Goal: Transaction & Acquisition: Book appointment/travel/reservation

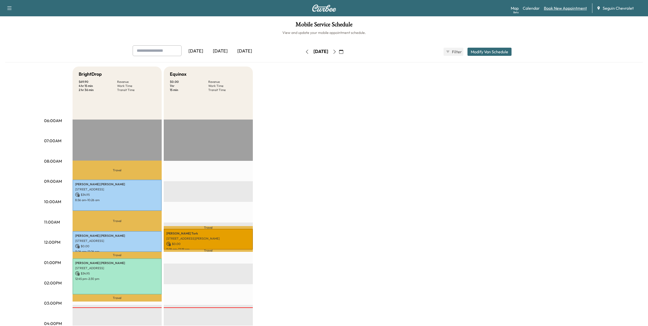
click at [561, 8] on link "Book New Appointment" at bounding box center [565, 8] width 43 height 6
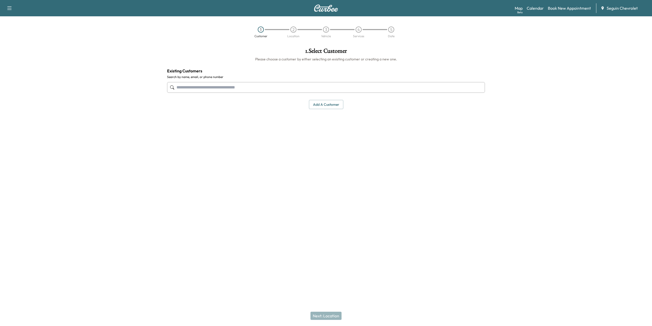
click at [243, 88] on input "text" at bounding box center [326, 87] width 318 height 11
type input "*"
drag, startPoint x: 205, startPoint y: 85, endPoint x: 166, endPoint y: 92, distance: 39.8
click at [166, 92] on div "**********" at bounding box center [326, 78] width 326 height 69
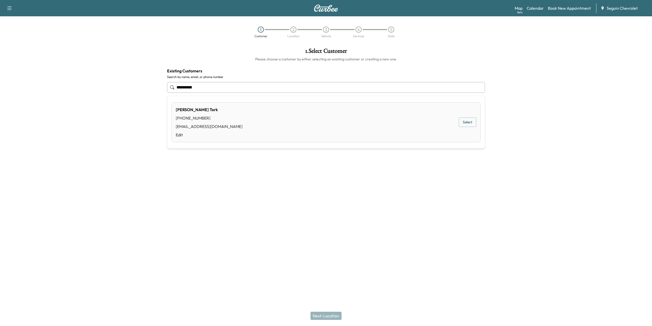
type input "**********"
click at [192, 29] on div "1 Customer 2 Location 3 Vehicle 4 Services 5 Date" at bounding box center [326, 31] width 652 height 23
click at [540, 5] on link "Calendar" at bounding box center [535, 8] width 17 height 6
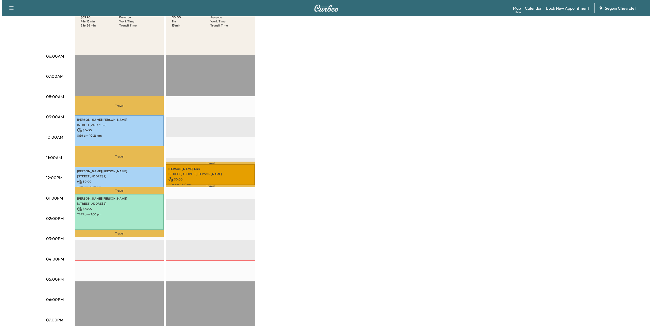
scroll to position [102, 0]
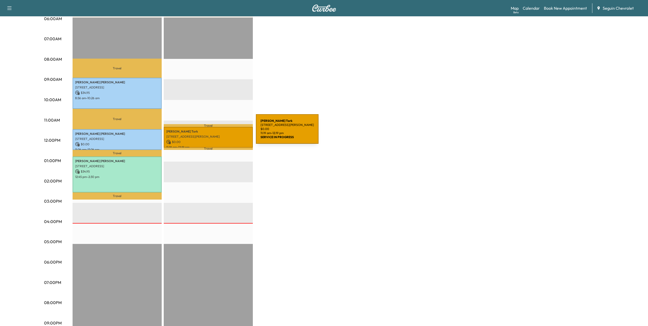
click at [218, 132] on p "[PERSON_NAME]" at bounding box center [208, 131] width 84 height 4
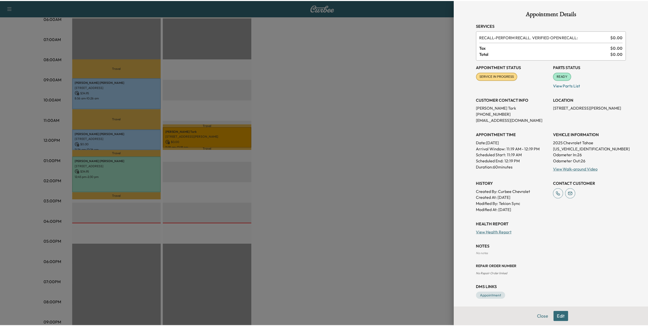
scroll to position [2, 0]
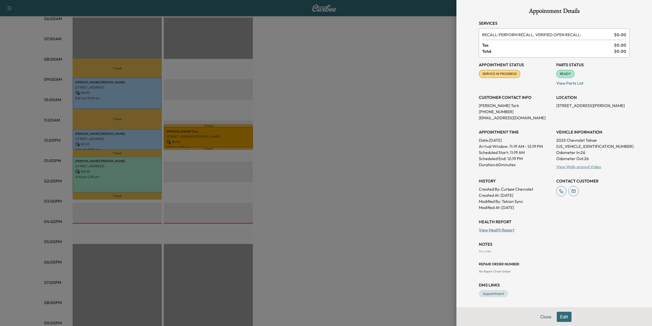
click at [566, 164] on link "View Walk-around Video" at bounding box center [578, 166] width 45 height 5
click at [356, 91] on div at bounding box center [326, 163] width 652 height 326
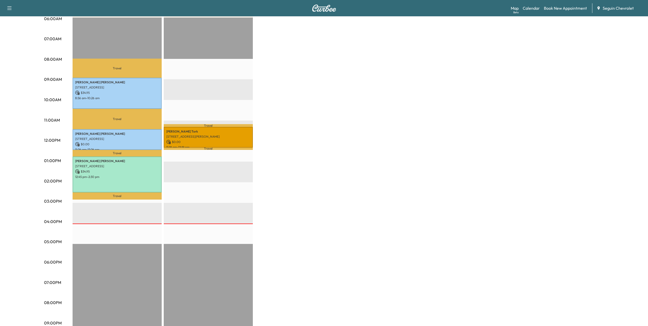
click at [356, 91] on div "BrightDrop $ 69.90 Revenue 4 hr 15 min Work Time 2 hr 36 min Transit Time Trave…" at bounding box center [339, 156] width 532 height 382
drag, startPoint x: 507, startPoint y: 136, endPoint x: 335, endPoint y: 32, distance: 201.6
click at [494, 116] on div "BrightDrop $ 69.90 Revenue 4 hr 15 min Work Time 2 hr 36 min Transit Time Trave…" at bounding box center [339, 156] width 532 height 382
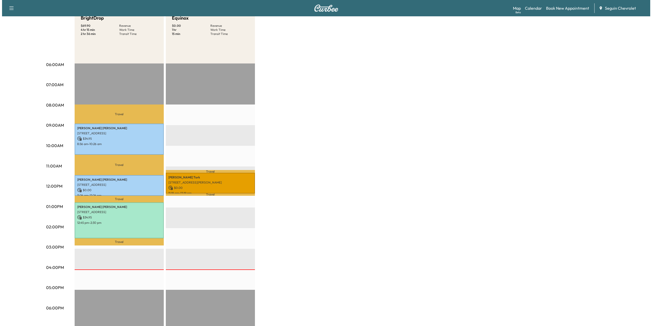
scroll to position [0, 0]
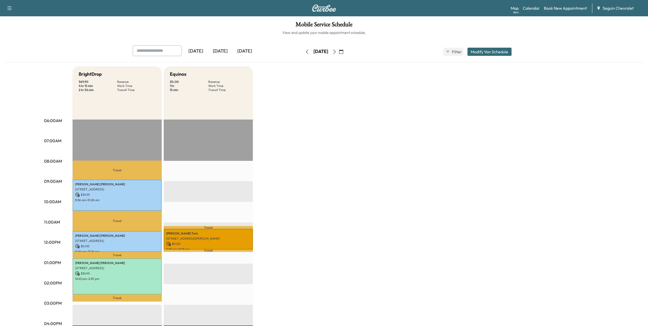
click at [327, 5] on img at bounding box center [324, 8] width 24 height 7
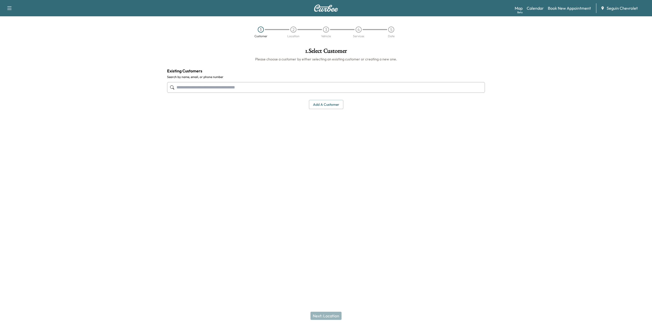
click at [327, 5] on img at bounding box center [326, 8] width 24 height 7
